Goal: Task Accomplishment & Management: Use online tool/utility

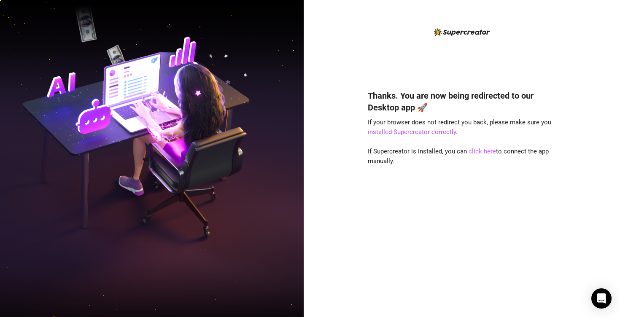
click at [486, 154] on link "click here" at bounding box center [482, 152] width 27 height 8
click at [488, 153] on link "click here" at bounding box center [482, 152] width 27 height 8
click at [469, 154] on link "click here" at bounding box center [482, 152] width 27 height 8
click at [472, 150] on link "click here" at bounding box center [482, 152] width 27 height 8
click at [340, 119] on div "Thanks. You are now being redirected to our Desktop app 🚀 If your browser does …" at bounding box center [462, 158] width 316 height 317
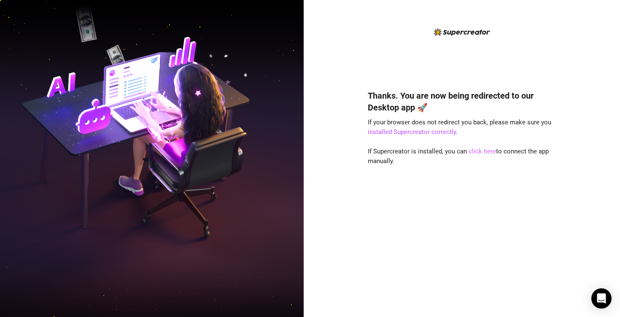
click at [487, 154] on link "click here" at bounding box center [482, 152] width 27 height 8
click at [474, 150] on link "click here" at bounding box center [482, 152] width 27 height 8
click at [474, 148] on link "click here" at bounding box center [482, 152] width 27 height 8
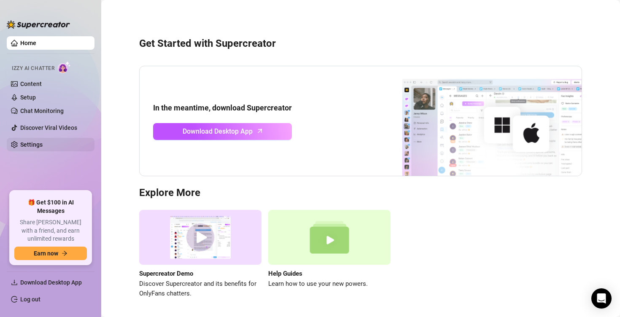
click at [43, 142] on link "Settings" at bounding box center [31, 144] width 22 height 7
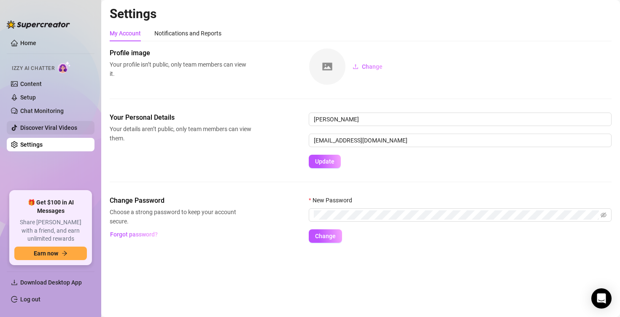
click at [43, 129] on link "Discover Viral Videos" at bounding box center [48, 127] width 57 height 7
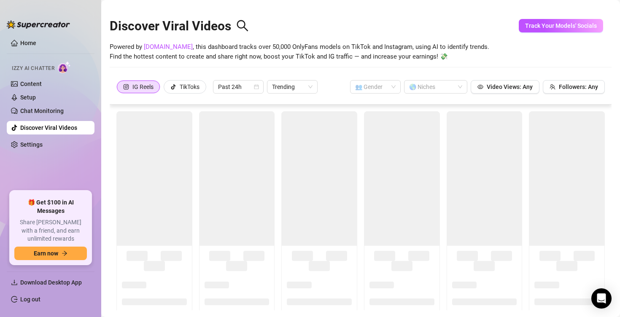
click at [60, 65] on img at bounding box center [64, 67] width 13 height 12
click at [42, 83] on link "Content" at bounding box center [31, 84] width 22 height 7
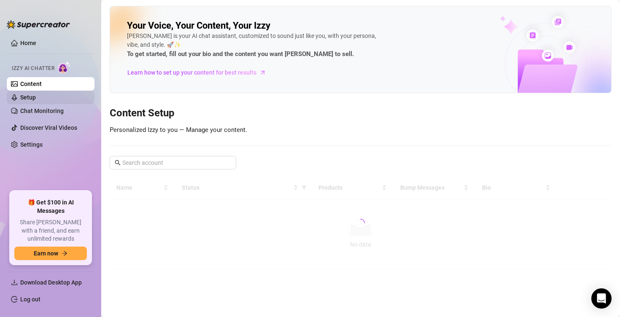
click at [36, 94] on link "Setup" at bounding box center [28, 97] width 16 height 7
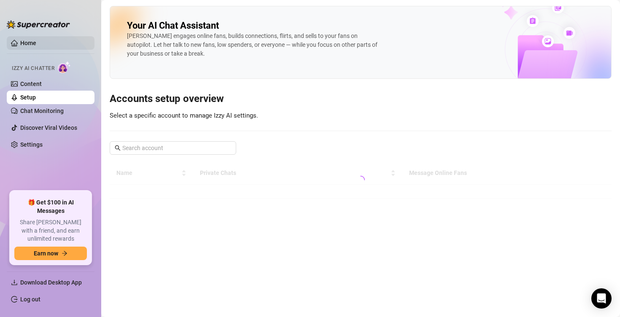
click at [36, 41] on link "Home" at bounding box center [28, 43] width 16 height 7
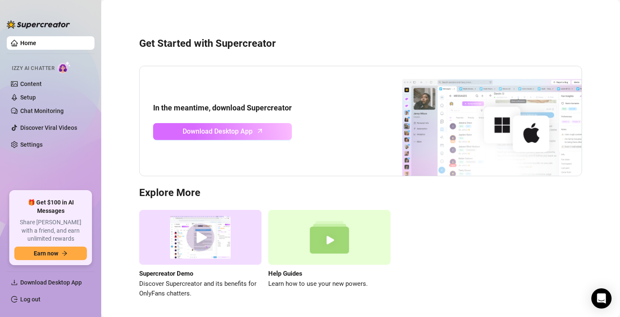
click at [224, 130] on span "Download Desktop App" at bounding box center [218, 131] width 70 height 11
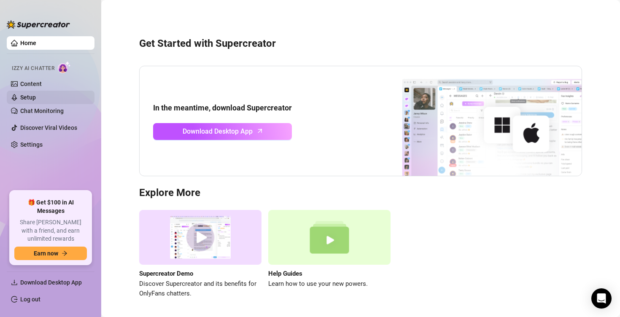
click at [36, 99] on link "Setup" at bounding box center [28, 97] width 16 height 7
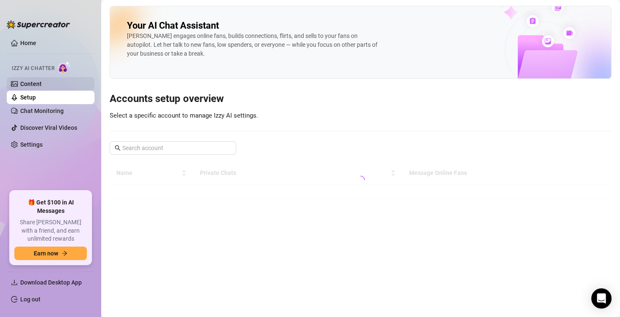
click at [42, 86] on link "Content" at bounding box center [31, 84] width 22 height 7
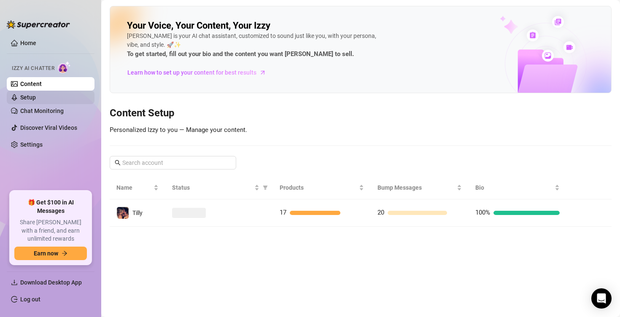
click at [36, 96] on link "Setup" at bounding box center [28, 97] width 16 height 7
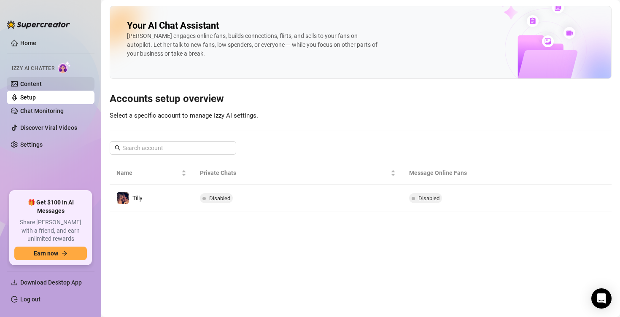
click at [42, 84] on link "Content" at bounding box center [31, 84] width 22 height 7
